Goal: Task Accomplishment & Management: Complete application form

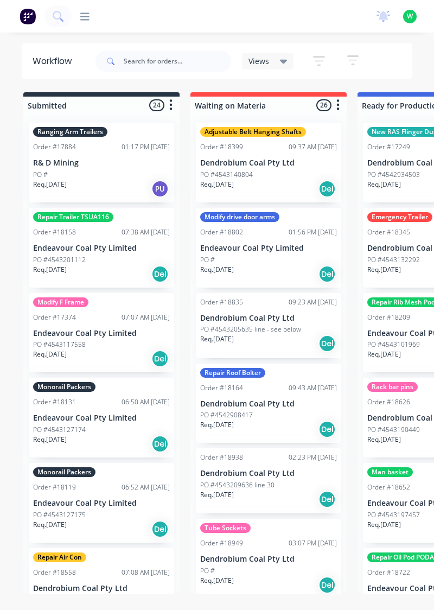
click at [85, 13] on icon at bounding box center [84, 16] width 9 height 8
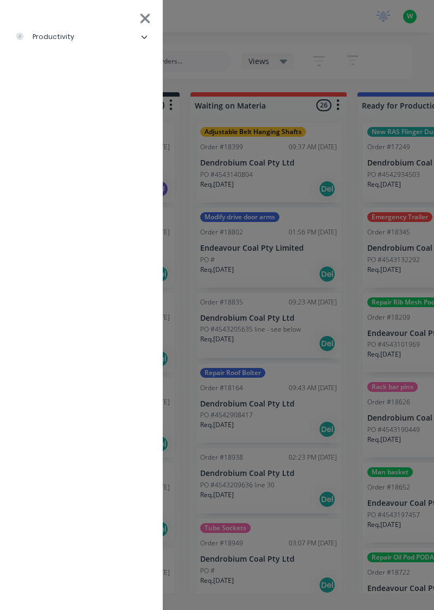
click at [144, 36] on icon at bounding box center [144, 37] width 7 height 7
click at [76, 149] on div "Timesheets" at bounding box center [53, 146] width 58 height 10
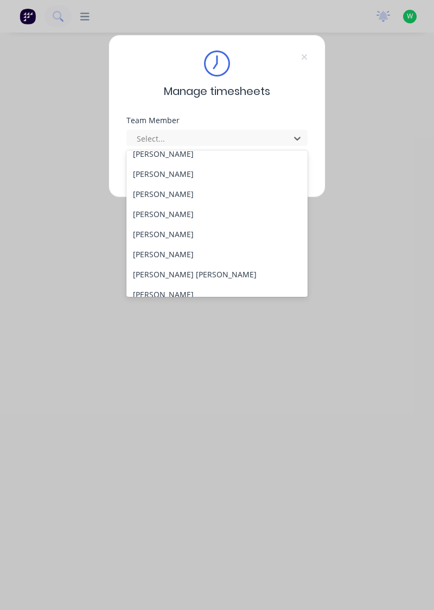
scroll to position [62, 0]
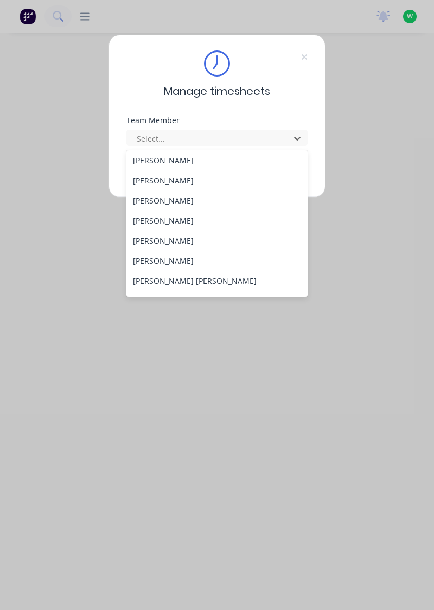
click at [182, 237] on div "[PERSON_NAME]" at bounding box center [217, 241] width 182 height 20
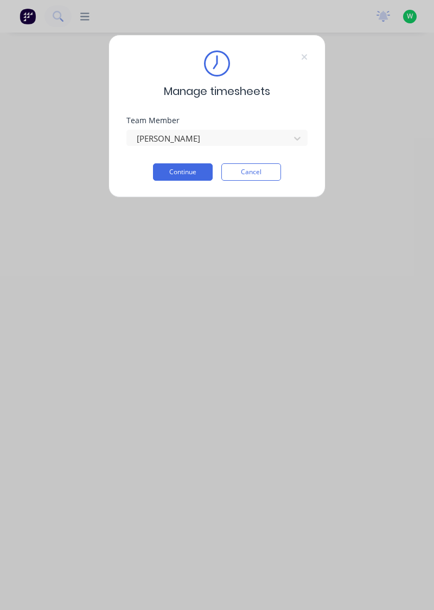
click at [179, 168] on button "Continue" at bounding box center [183, 171] width 60 height 17
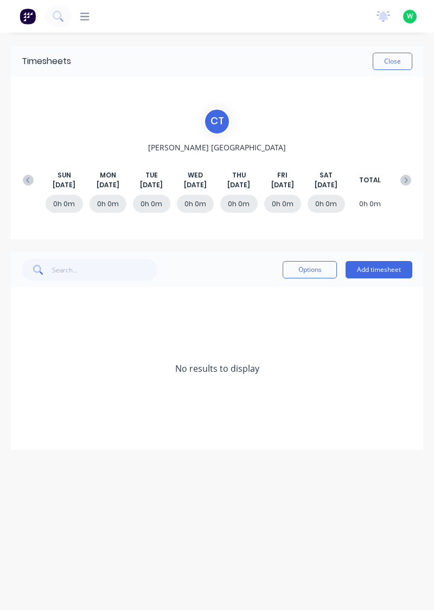
click at [388, 266] on button "Add timesheet" at bounding box center [379, 269] width 67 height 17
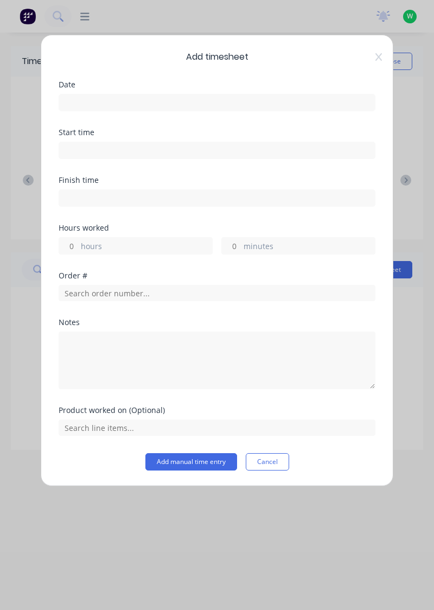
click at [242, 98] on input at bounding box center [217, 102] width 316 height 16
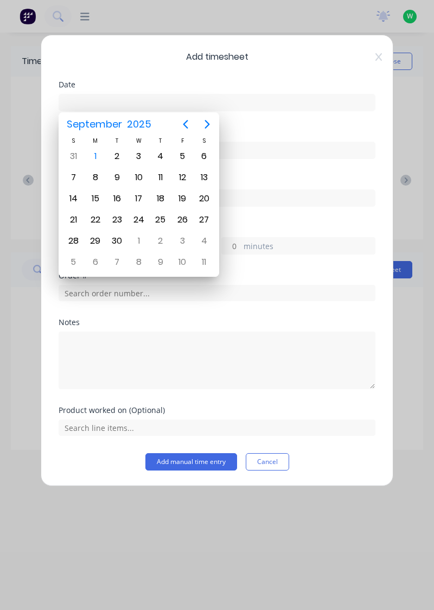
click at [93, 155] on div "1" at bounding box center [95, 156] width 16 height 16
type input "[DATE]"
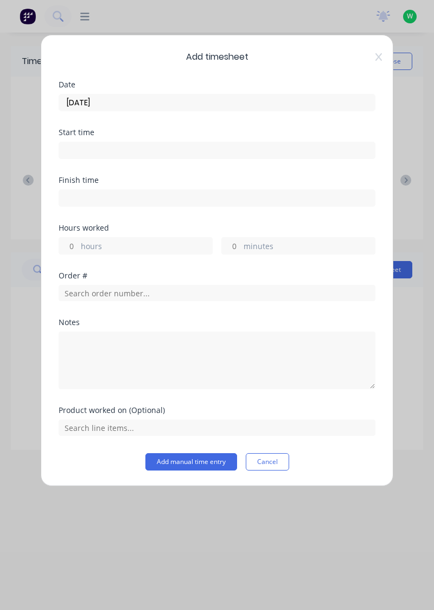
click at [82, 241] on label "hours" at bounding box center [146, 247] width 131 height 14
click at [78, 241] on input "hours" at bounding box center [68, 246] width 19 height 16
click at [68, 244] on input "hours" at bounding box center [68, 246] width 19 height 16
type input "1"
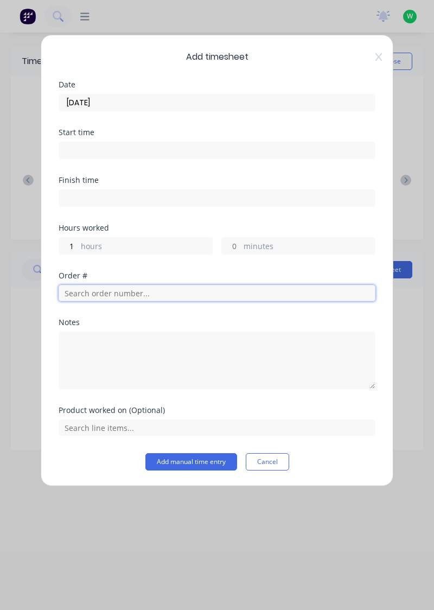
click at [160, 286] on input "text" at bounding box center [217, 293] width 317 height 16
type input "17483"
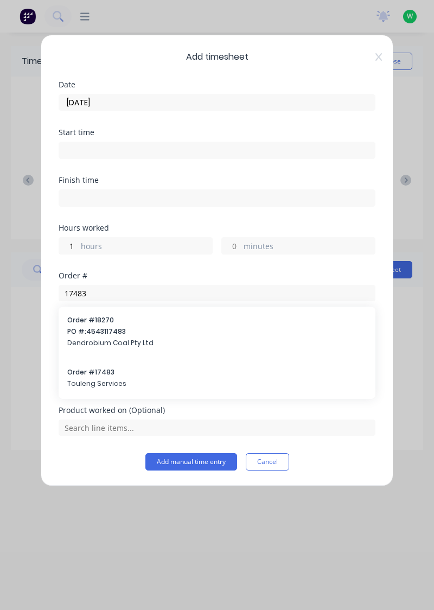
click at [95, 379] on span "Touleng Services" at bounding box center [217, 384] width 300 height 10
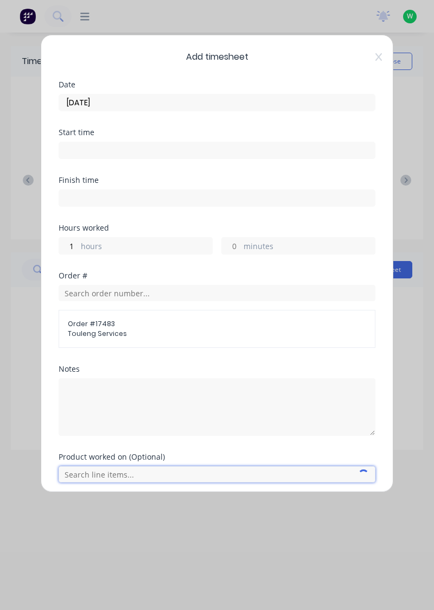
click at [147, 474] on input "text" at bounding box center [217, 474] width 317 height 16
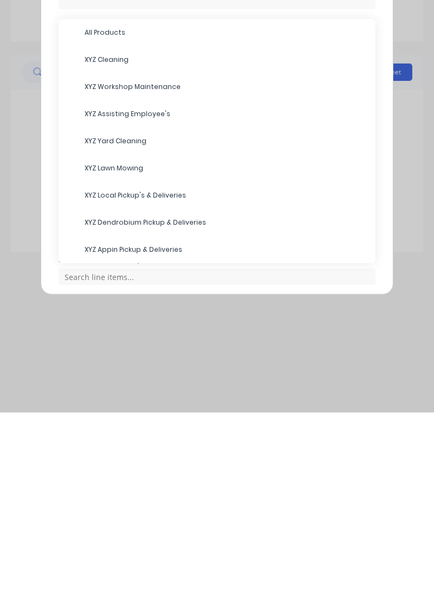
click at [157, 307] on span "XYZ Assisting Employee's" at bounding box center [226, 312] width 282 height 10
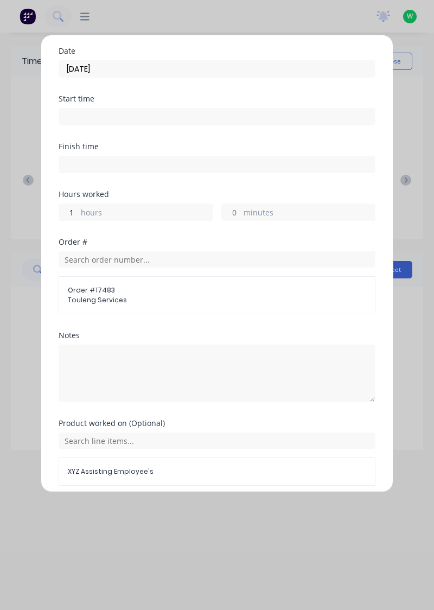
scroll to position [74, 0]
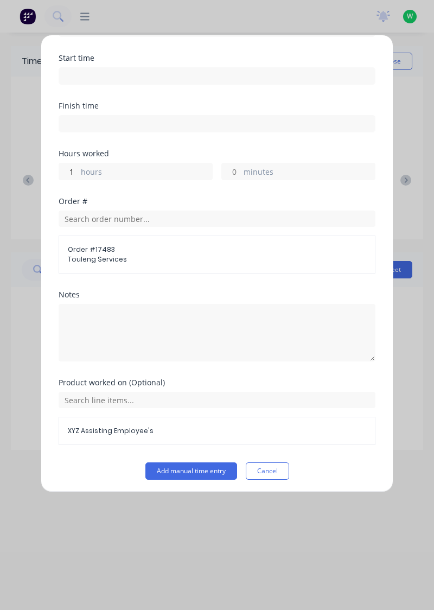
click at [198, 467] on button "Add manual time entry" at bounding box center [191, 470] width 92 height 17
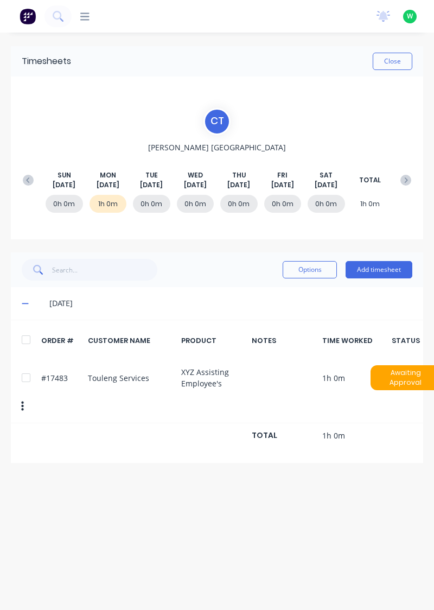
click at [397, 62] on button "Close" at bounding box center [393, 61] width 40 height 17
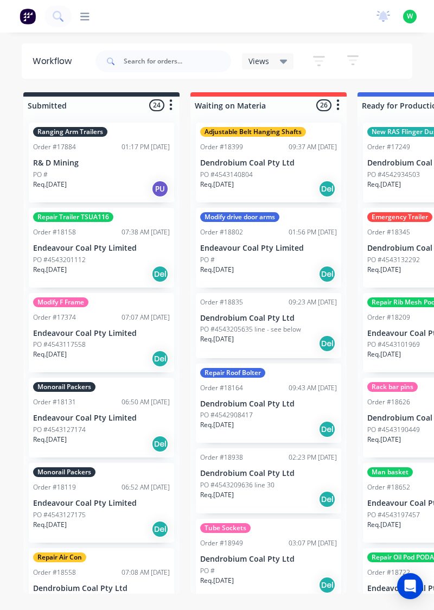
click at [86, 19] on icon at bounding box center [84, 16] width 9 height 8
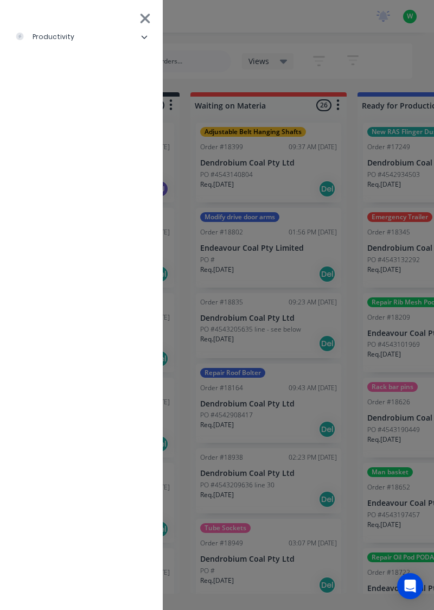
click at [84, 36] on li "productivity" at bounding box center [81, 36] width 145 height 27
click at [77, 145] on div "Timesheets" at bounding box center [53, 146] width 58 height 10
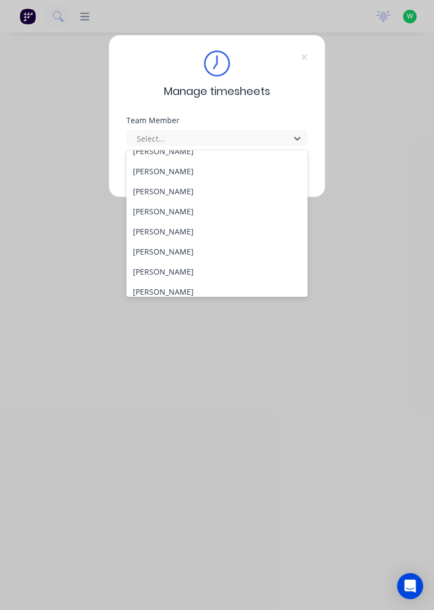
scroll to position [35, 0]
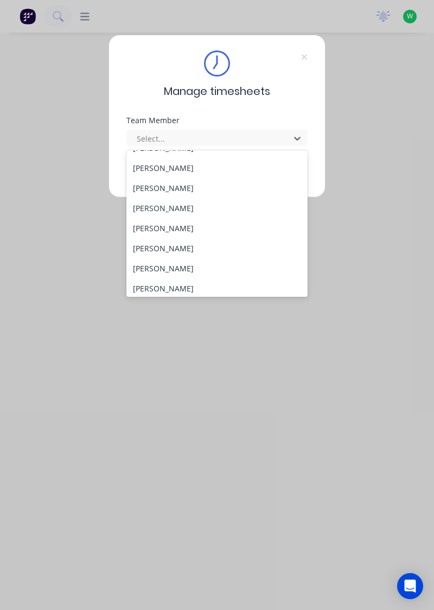
click at [186, 267] on div "[PERSON_NAME]" at bounding box center [217, 268] width 182 height 20
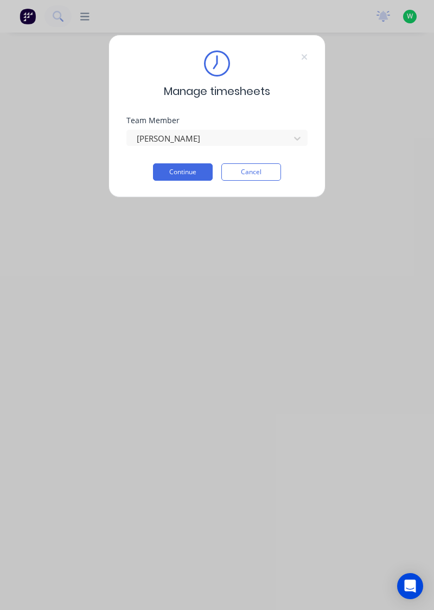
click at [182, 169] on button "Continue" at bounding box center [183, 171] width 60 height 17
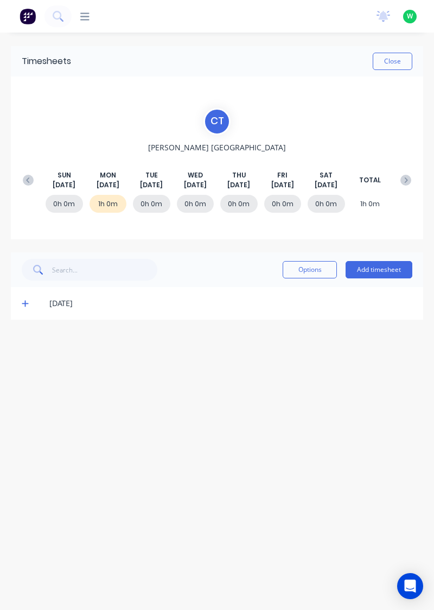
click at [392, 272] on button "Add timesheet" at bounding box center [379, 269] width 67 height 17
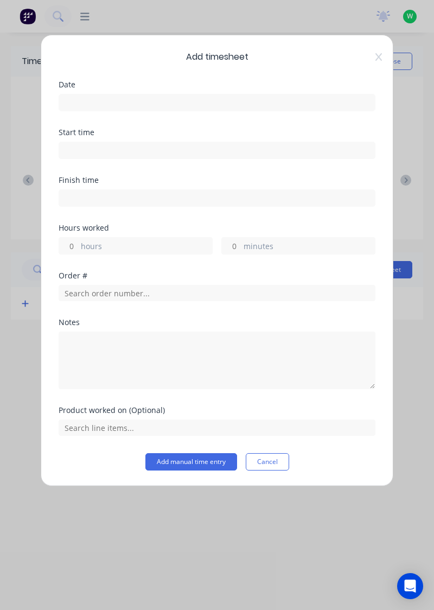
click at [125, 99] on input at bounding box center [217, 102] width 316 height 16
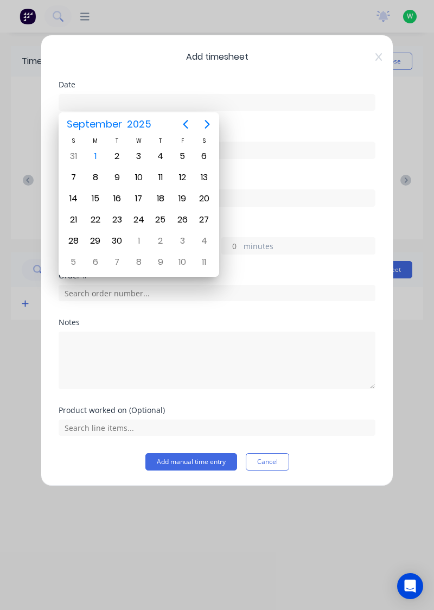
click at [97, 162] on div "1" at bounding box center [95, 156] width 16 height 16
type input "[DATE]"
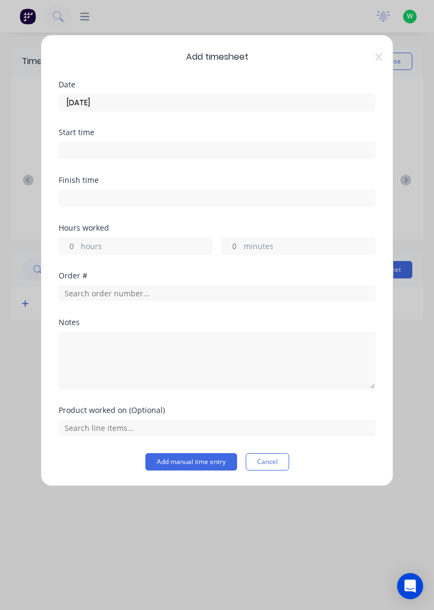
click at [110, 243] on label "hours" at bounding box center [146, 247] width 131 height 14
click at [78, 243] on input "hours" at bounding box center [68, 246] width 19 height 16
click at [76, 245] on input "hours" at bounding box center [68, 246] width 19 height 16
type input "2"
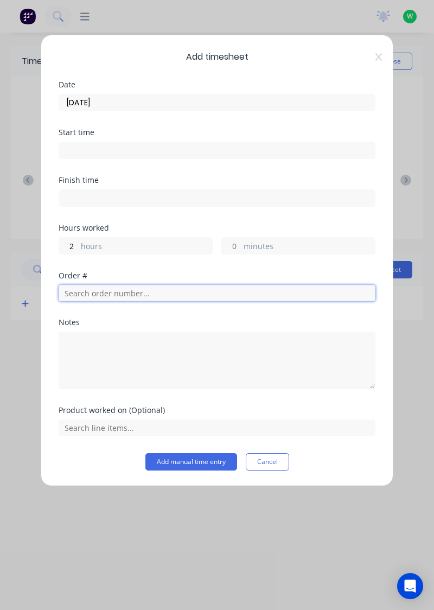
click at [169, 290] on input "text" at bounding box center [217, 293] width 317 height 16
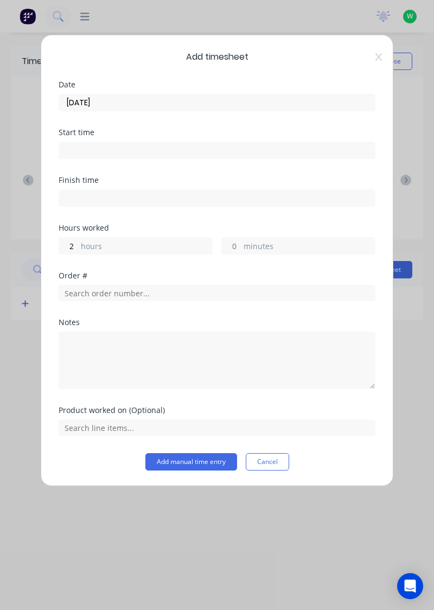
click at [233, 242] on input "minutes" at bounding box center [231, 246] width 19 height 16
type input "30"
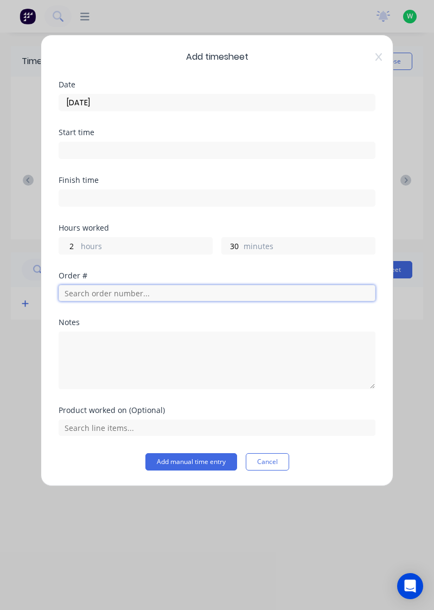
click at [156, 294] on input "text" at bounding box center [217, 293] width 317 height 16
type input "0"
type input "18652"
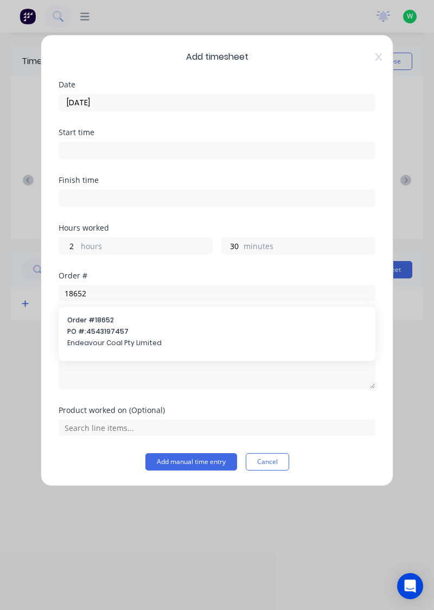
click at [114, 332] on span "PO #: 4543197457" at bounding box center [217, 332] width 300 height 10
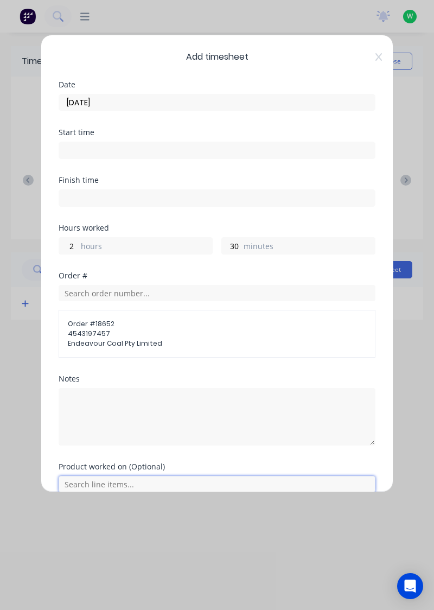
click at [156, 479] on input "text" at bounding box center [217, 484] width 317 height 16
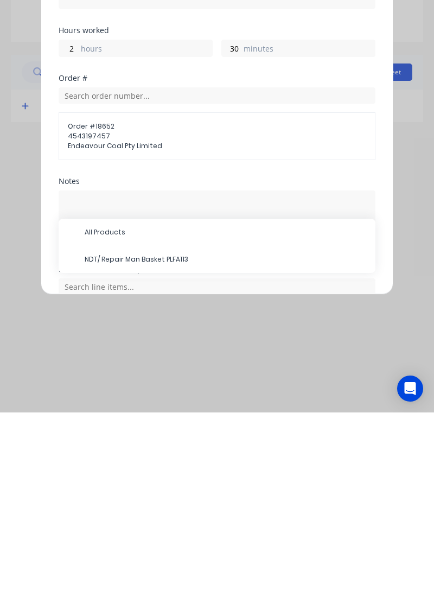
click at [171, 456] on span "NDT/ Repair Man Basket PLFA113" at bounding box center [226, 457] width 282 height 10
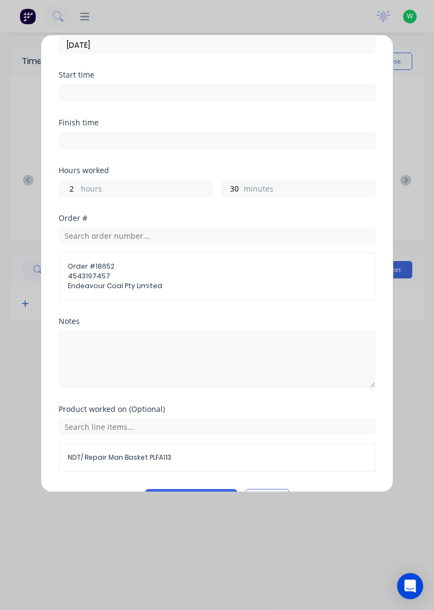
scroll to position [84, 0]
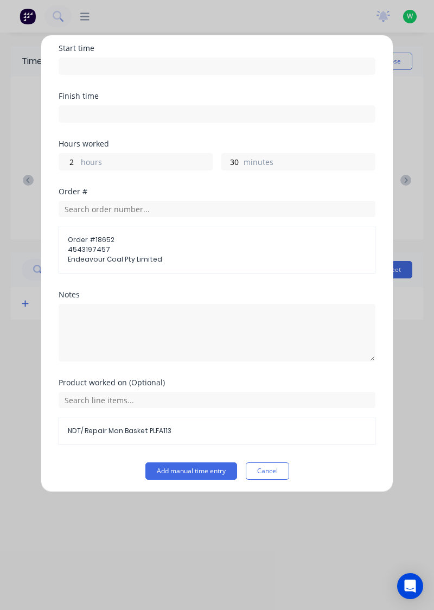
click at [208, 470] on button "Add manual time entry" at bounding box center [191, 470] width 92 height 17
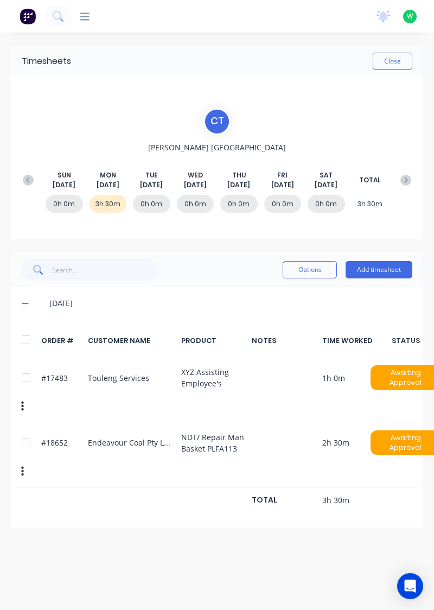
click at [395, 270] on button "Add timesheet" at bounding box center [379, 269] width 67 height 17
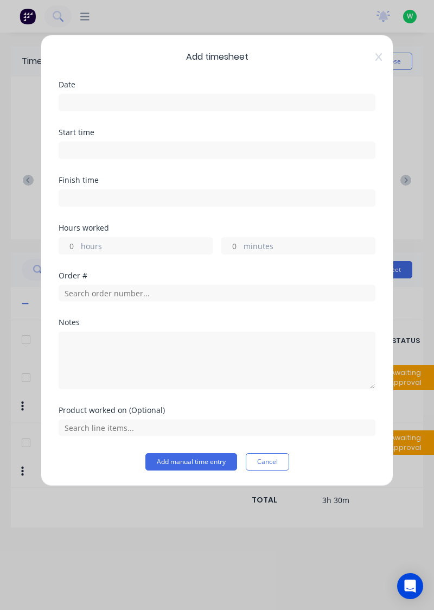
click at [142, 101] on input at bounding box center [217, 102] width 316 height 16
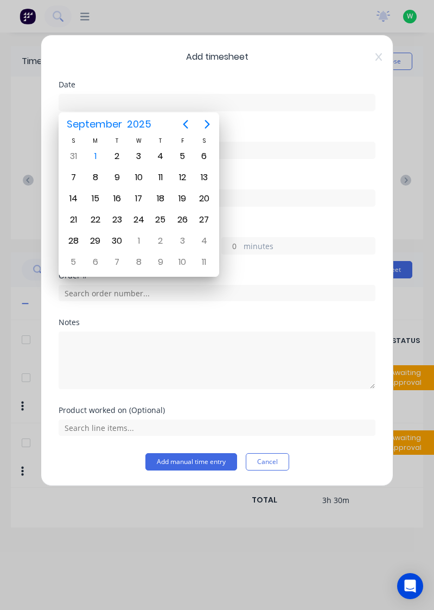
click at [96, 157] on div "1" at bounding box center [95, 156] width 16 height 16
type input "[DATE]"
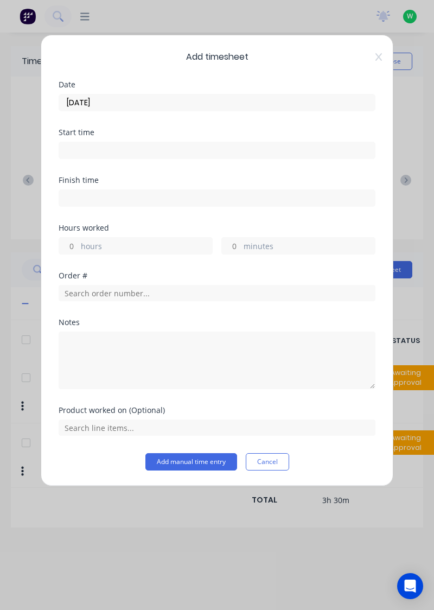
click at [74, 245] on input "hours" at bounding box center [68, 246] width 19 height 16
type input "5"
click at [236, 247] on input "minutes" at bounding box center [231, 246] width 19 height 16
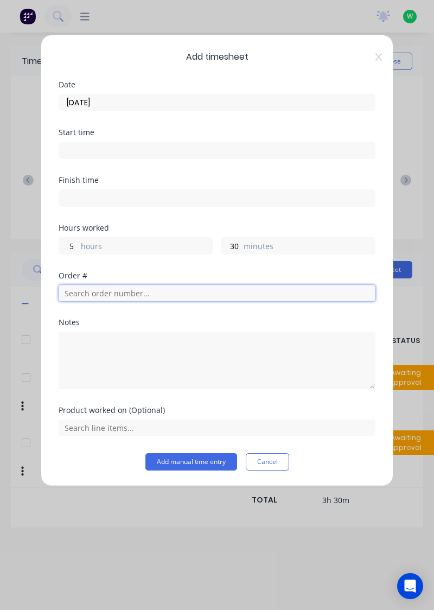
click at [136, 288] on input "text" at bounding box center [217, 293] width 317 height 16
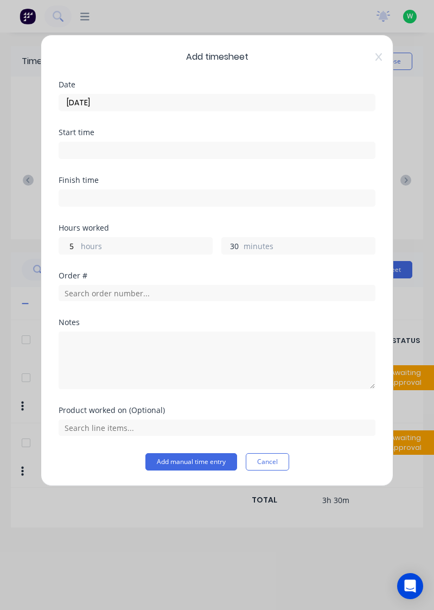
click at [237, 243] on input "30" at bounding box center [231, 246] width 19 height 16
type input "3"
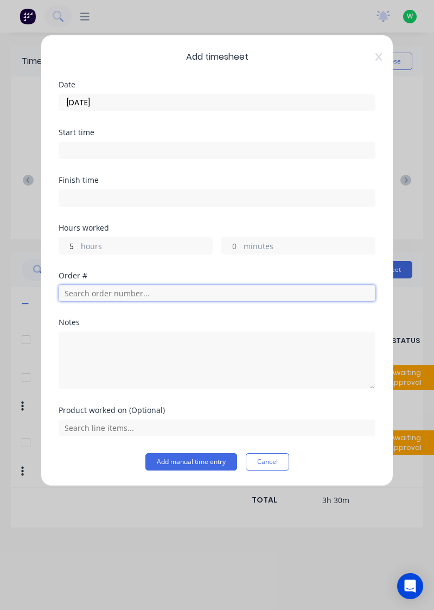
click at [103, 294] on input "text" at bounding box center [217, 293] width 317 height 16
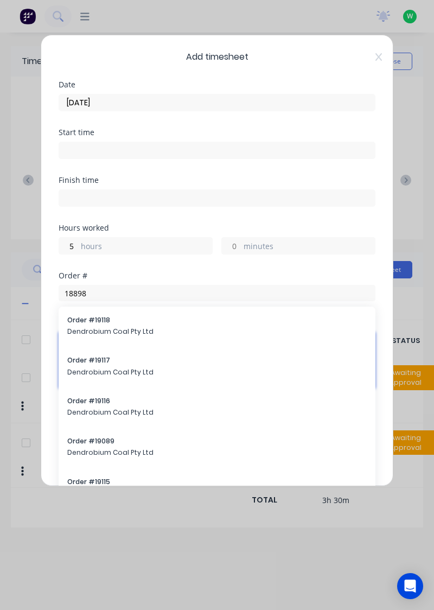
click at [114, 332] on textarea at bounding box center [217, 361] width 317 height 58
click at [102, 335] on textarea at bounding box center [217, 361] width 317 height 58
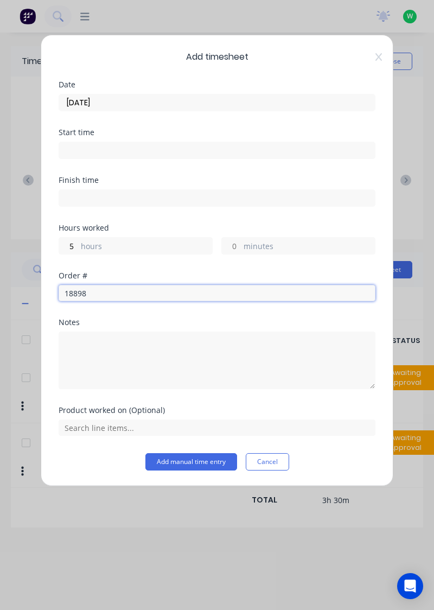
click at [110, 292] on input "18898" at bounding box center [217, 293] width 317 height 16
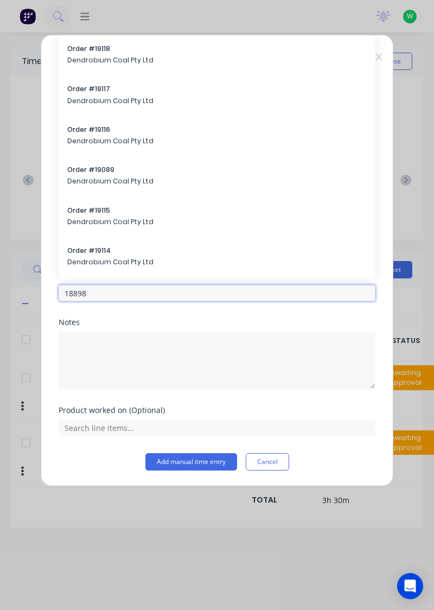
click at [107, 291] on input "18898" at bounding box center [217, 293] width 317 height 16
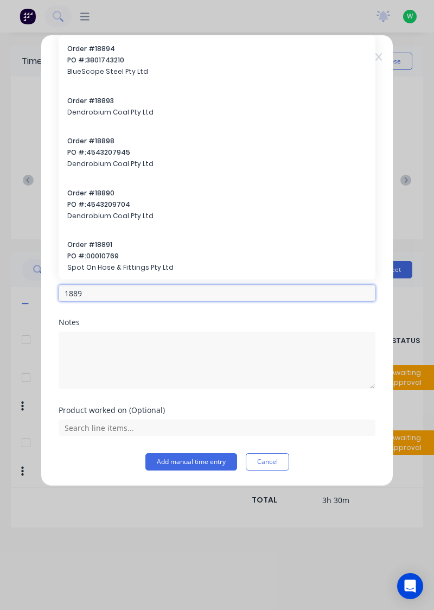
type input "18898"
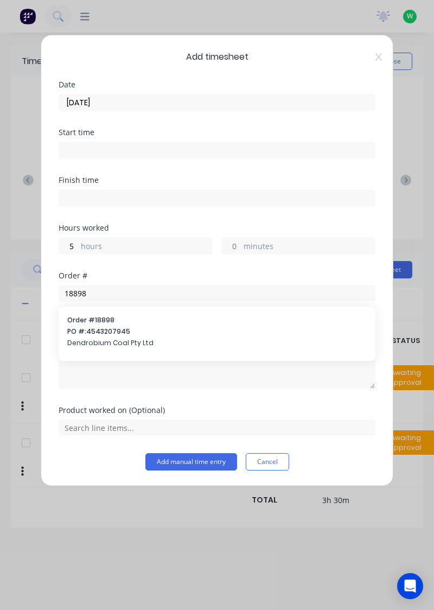
click at [97, 328] on span "PO #: 4543207945" at bounding box center [217, 332] width 300 height 10
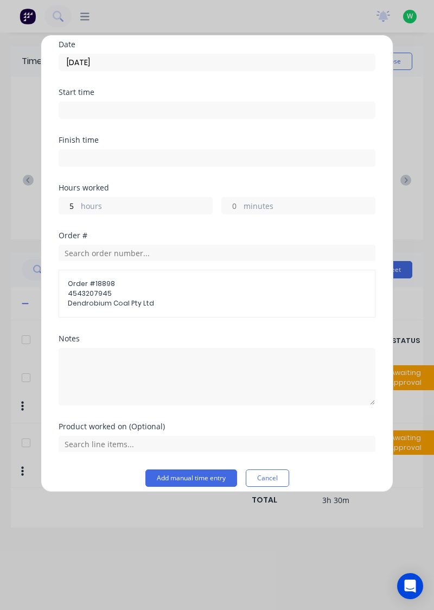
scroll to position [48, 0]
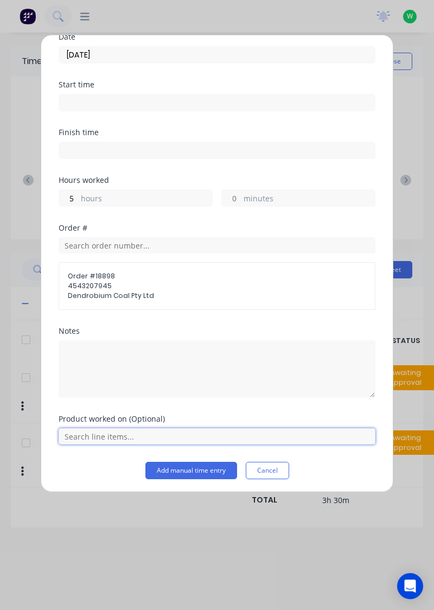
click at [201, 438] on input "text" at bounding box center [217, 436] width 317 height 16
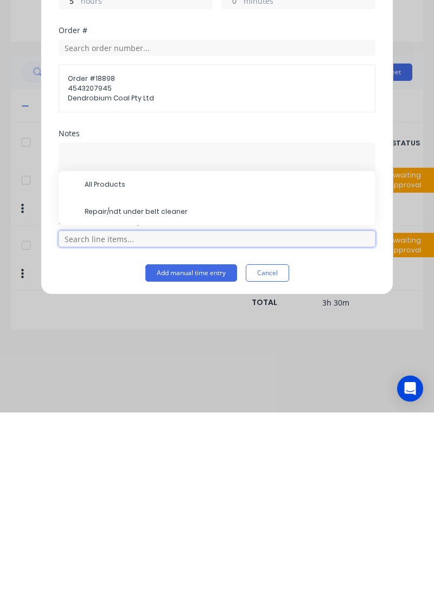
scroll to position [30, 0]
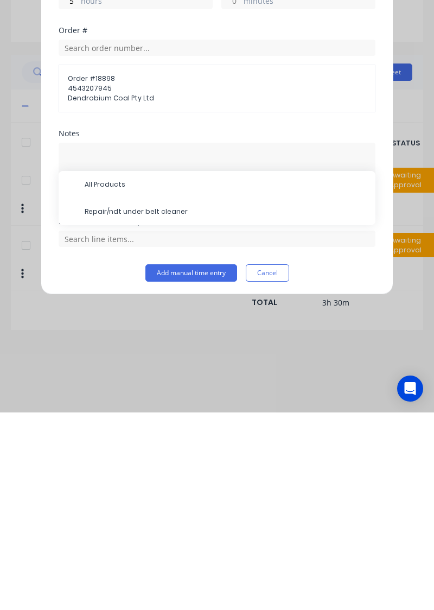
click at [175, 405] on span "Repair/ndt under belt cleaner" at bounding box center [226, 409] width 282 height 10
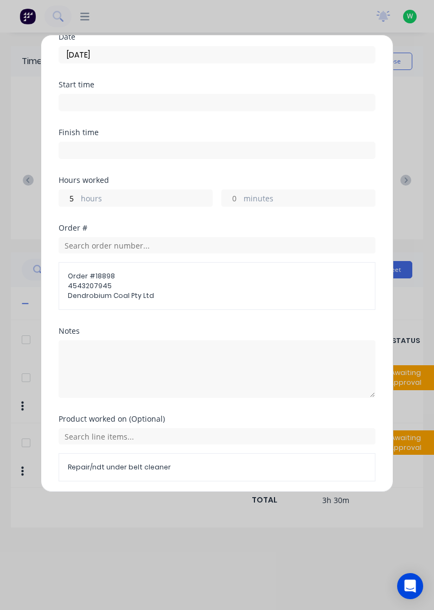
scroll to position [84, 0]
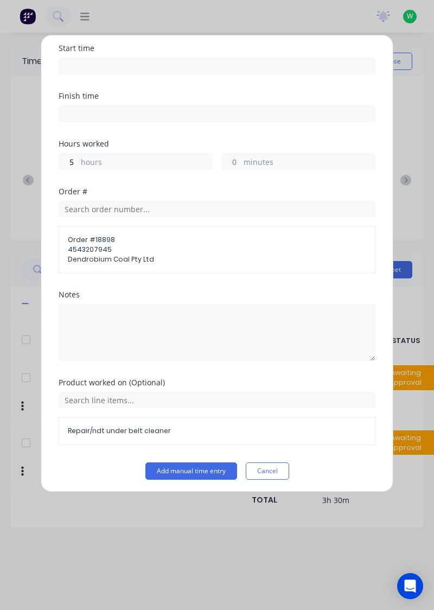
click at [203, 471] on button "Add manual time entry" at bounding box center [191, 470] width 92 height 17
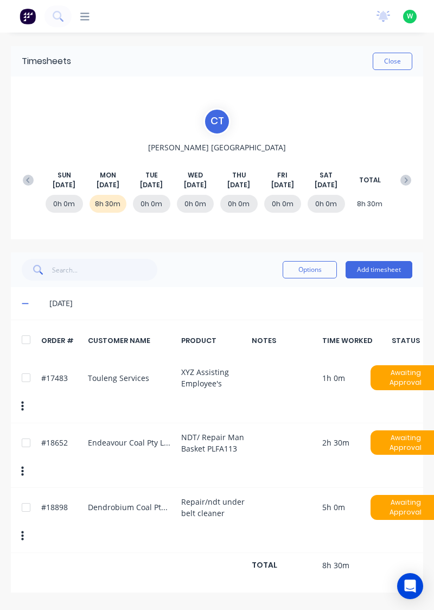
scroll to position [0, 0]
click at [390, 269] on button "Add timesheet" at bounding box center [379, 269] width 67 height 17
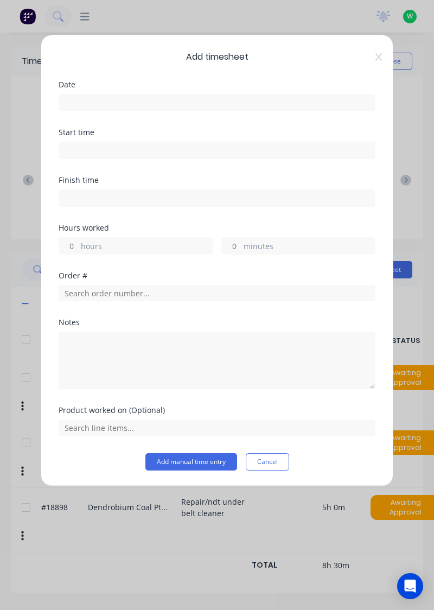
click at [133, 99] on input at bounding box center [217, 102] width 316 height 16
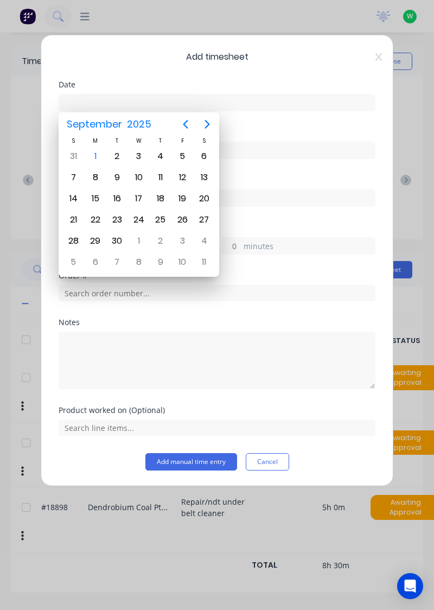
click at [97, 156] on div "1" at bounding box center [95, 156] width 16 height 16
type input "[DATE]"
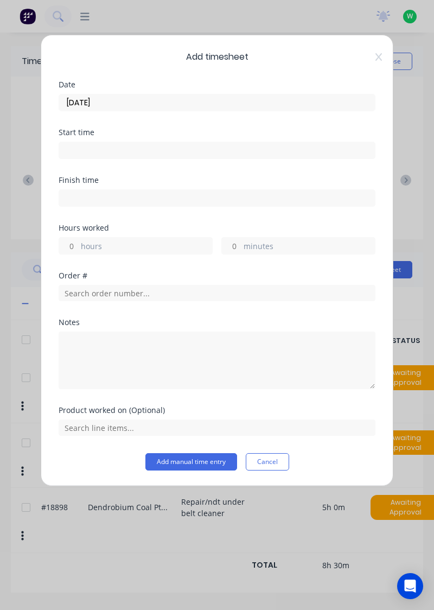
click at [70, 243] on input "hours" at bounding box center [68, 246] width 19 height 16
click at [233, 242] on input "minutes" at bounding box center [231, 246] width 19 height 16
type input "30"
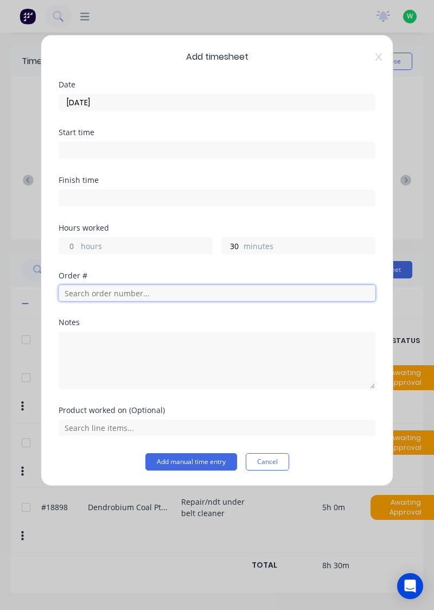
click at [132, 291] on input "text" at bounding box center [217, 293] width 317 height 16
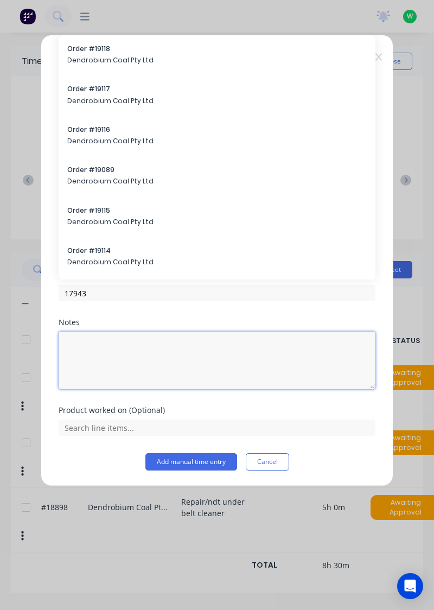
click at [106, 332] on textarea at bounding box center [217, 361] width 317 height 58
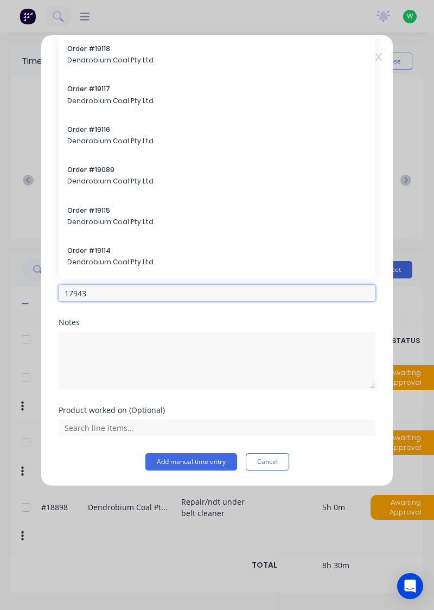
click at [102, 294] on input "17943" at bounding box center [217, 293] width 317 height 16
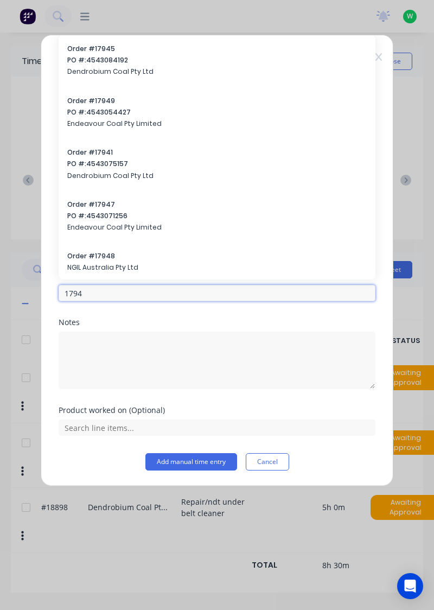
type input "17943"
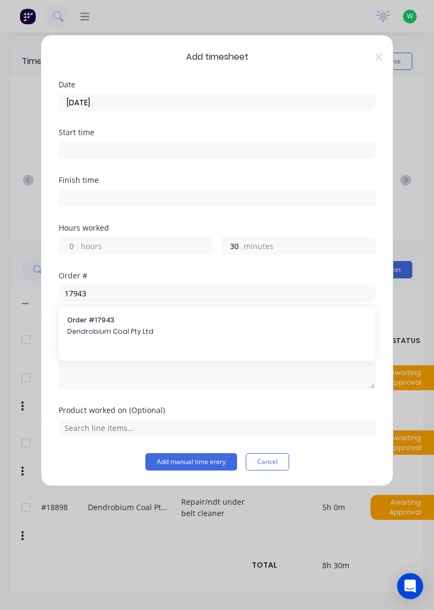
click at [107, 327] on span "Dendrobium Coal Pty Ltd" at bounding box center [217, 332] width 300 height 10
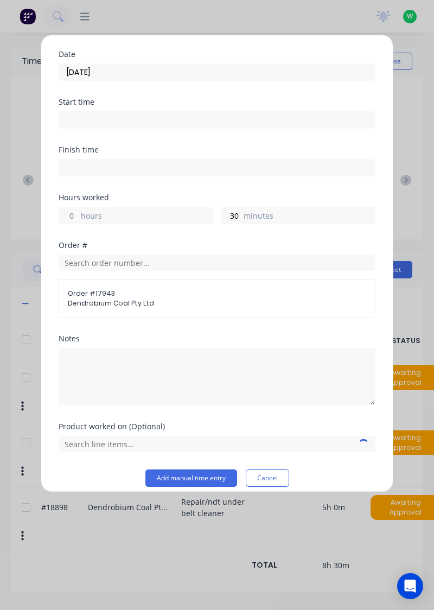
scroll to position [38, 0]
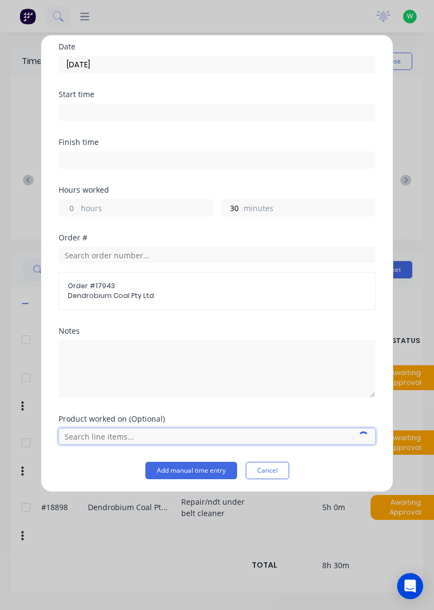
click at [203, 437] on input "text" at bounding box center [217, 436] width 317 height 16
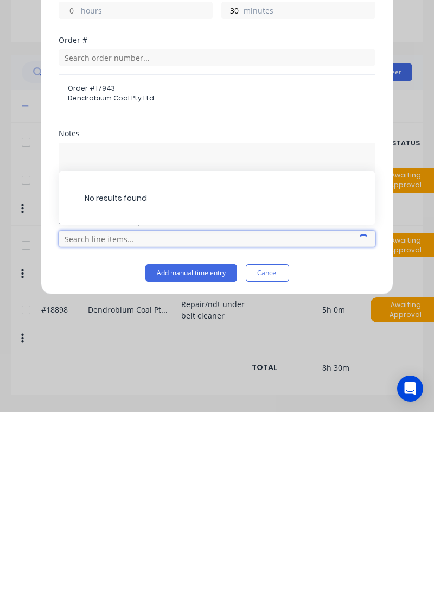
scroll to position [30, 0]
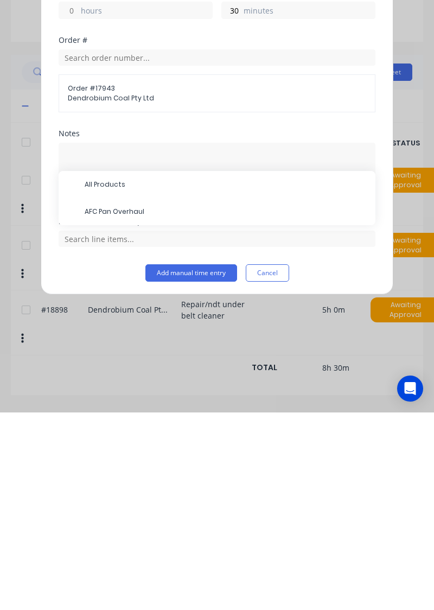
click at [133, 407] on span "AFC Pan Overhaul" at bounding box center [226, 409] width 282 height 10
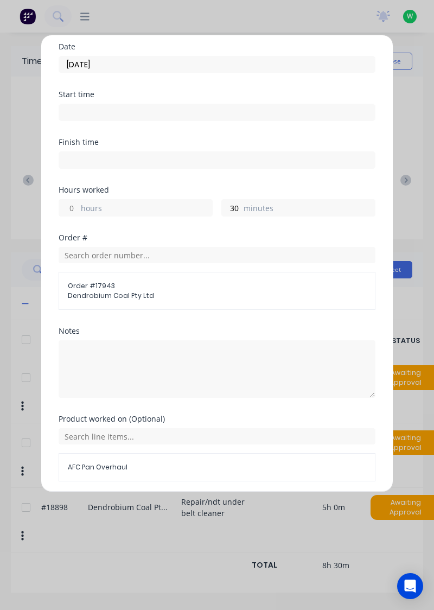
scroll to position [74, 0]
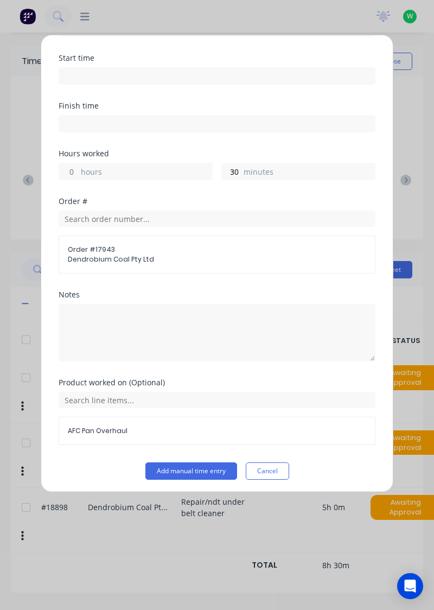
click at [212, 470] on button "Add manual time entry" at bounding box center [191, 470] width 92 height 17
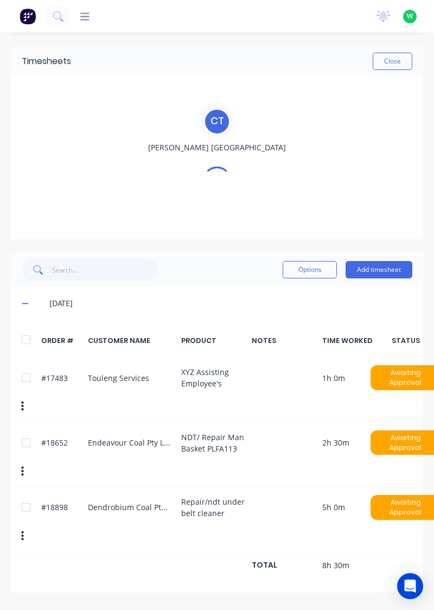
scroll to position [0, 0]
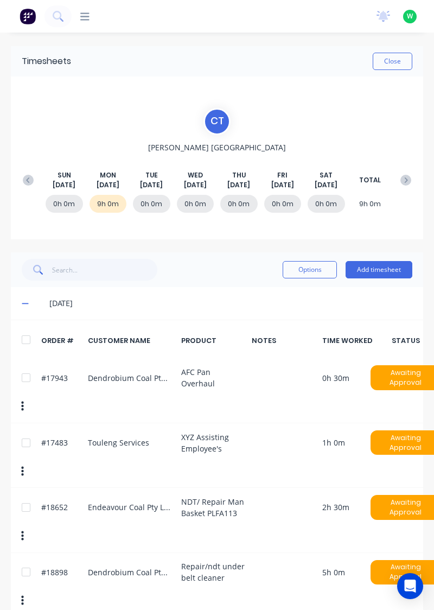
click at [396, 65] on button "Close" at bounding box center [393, 61] width 40 height 17
